Goal: Task Accomplishment & Management: Use online tool/utility

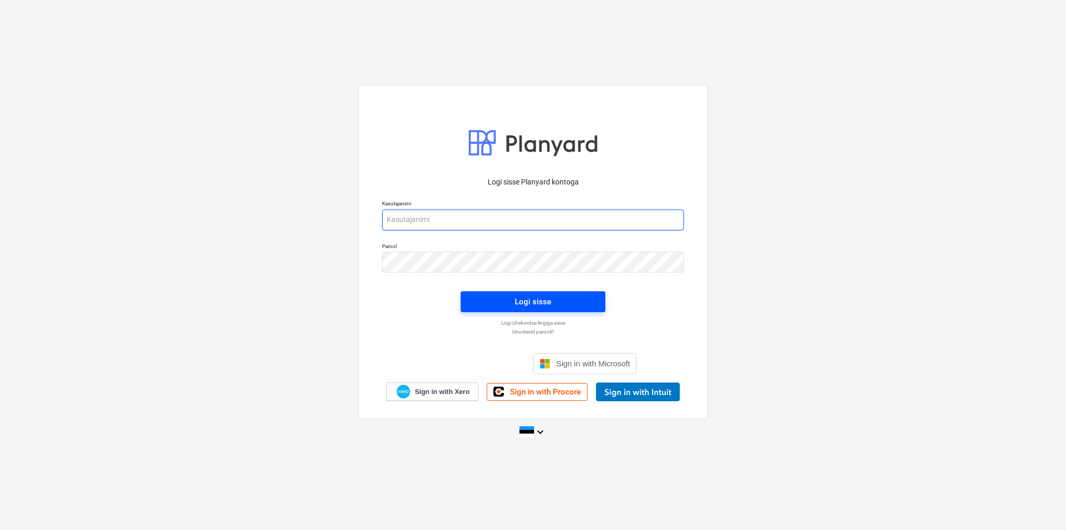
type input "[EMAIL_ADDRESS][DOMAIN_NAME]"
click at [481, 298] on span "Logi sisse" at bounding box center [533, 302] width 120 height 14
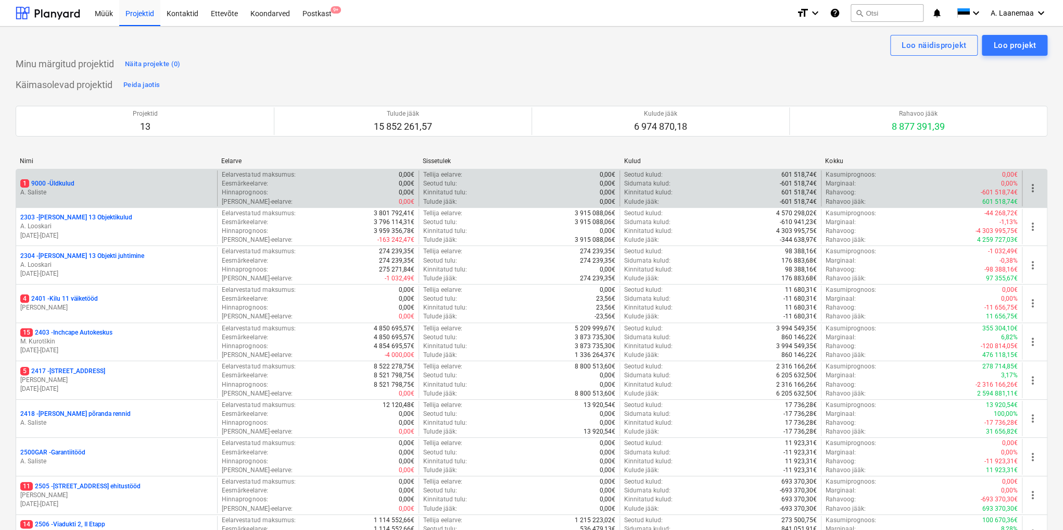
click at [40, 191] on p "A. Saliste" at bounding box center [116, 192] width 193 height 9
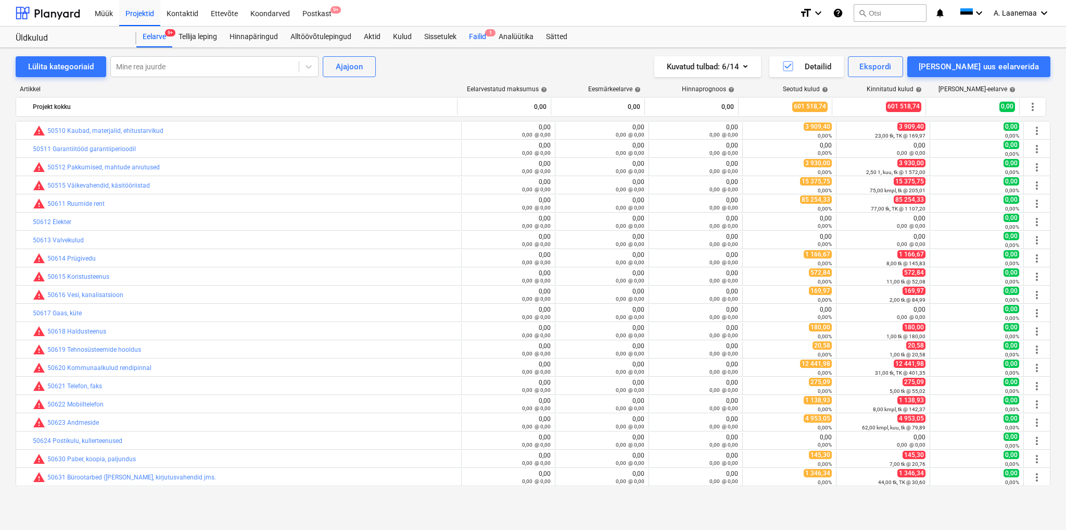
click at [476, 34] on div "Failid 1" at bounding box center [478, 37] width 30 height 21
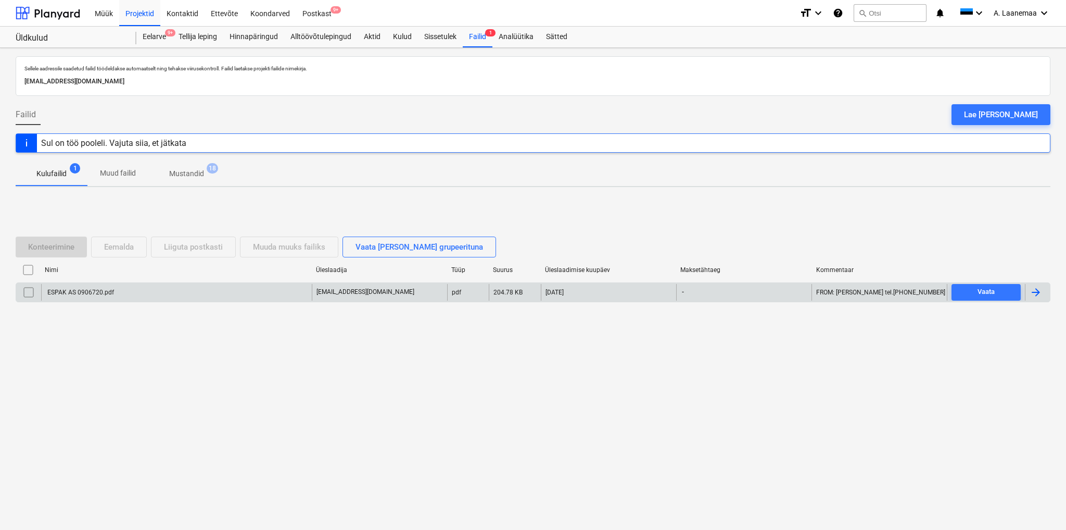
click at [83, 286] on div "ESPAK AS 0906720.pdf" at bounding box center [176, 292] width 271 height 17
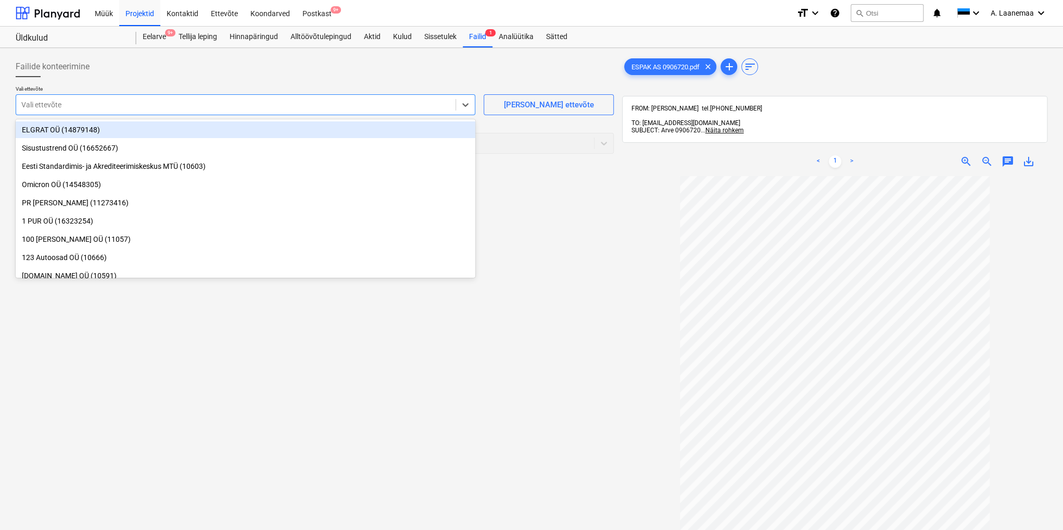
click at [100, 102] on div at bounding box center [235, 104] width 429 height 10
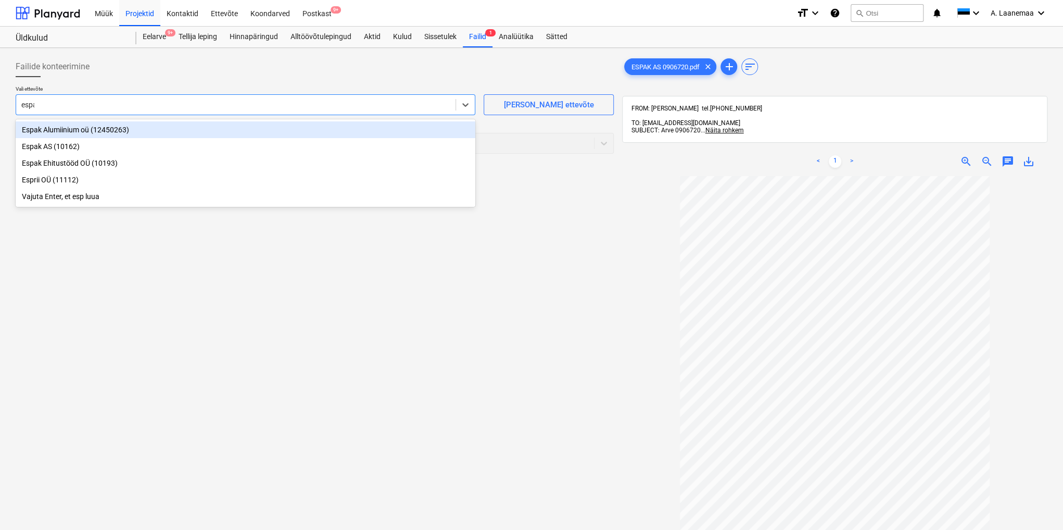
type input "espak"
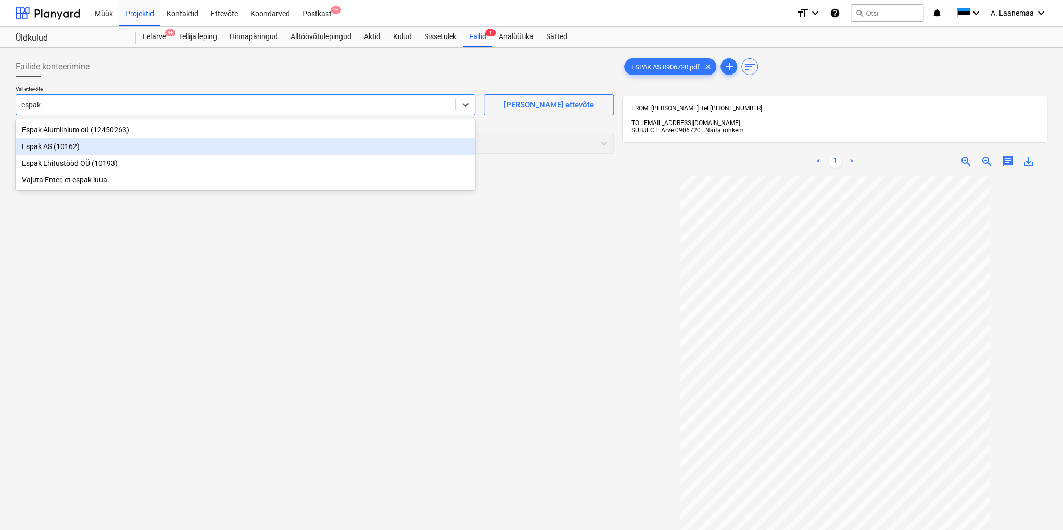
click at [56, 142] on div "Espak AS (10162)" at bounding box center [246, 146] width 460 height 17
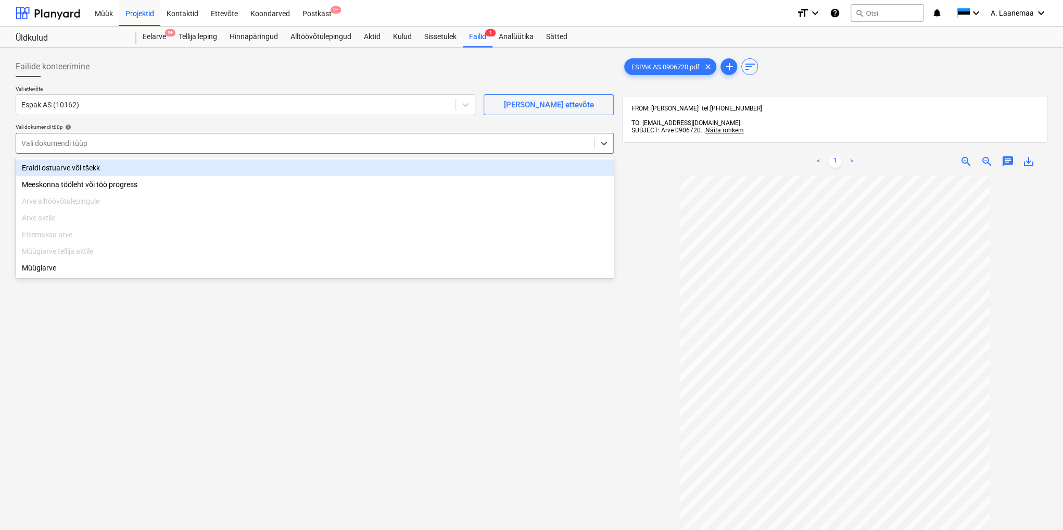
click at [64, 139] on div at bounding box center [305, 143] width 568 height 10
click at [64, 165] on div "Eraldi ostuarve või tšekk" at bounding box center [315, 167] width 598 height 17
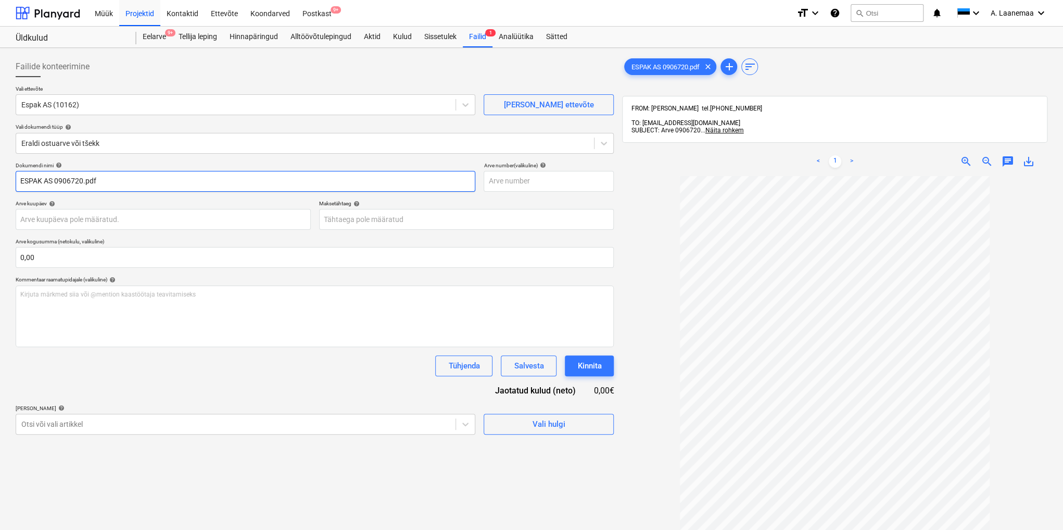
drag, startPoint x: 120, startPoint y: 181, endPoint x: 11, endPoint y: 183, distance: 109.4
click at [10, 183] on div "Failide konteerimine Vali ettevõte Espak AS (10162) [PERSON_NAME] uus ettevõte …" at bounding box center [531, 366] width 1063 height 637
type input "0906720"
click at [89, 223] on body "Müük Projektid Kontaktid Ettevõte Koondarved Postkast 9+ format_size keyboard_a…" at bounding box center [531, 265] width 1063 height 530
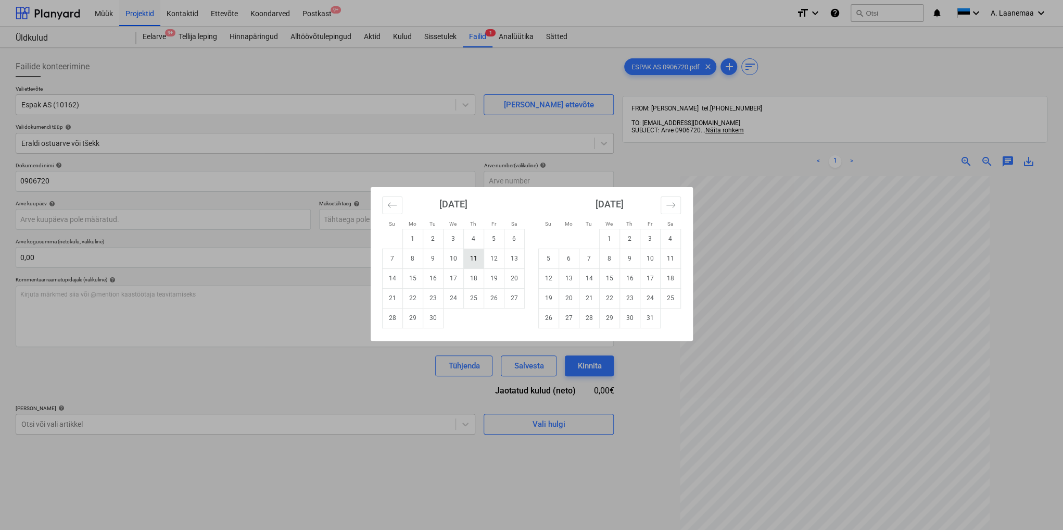
click at [471, 257] on td "11" at bounding box center [473, 258] width 20 height 20
type input "[DATE]"
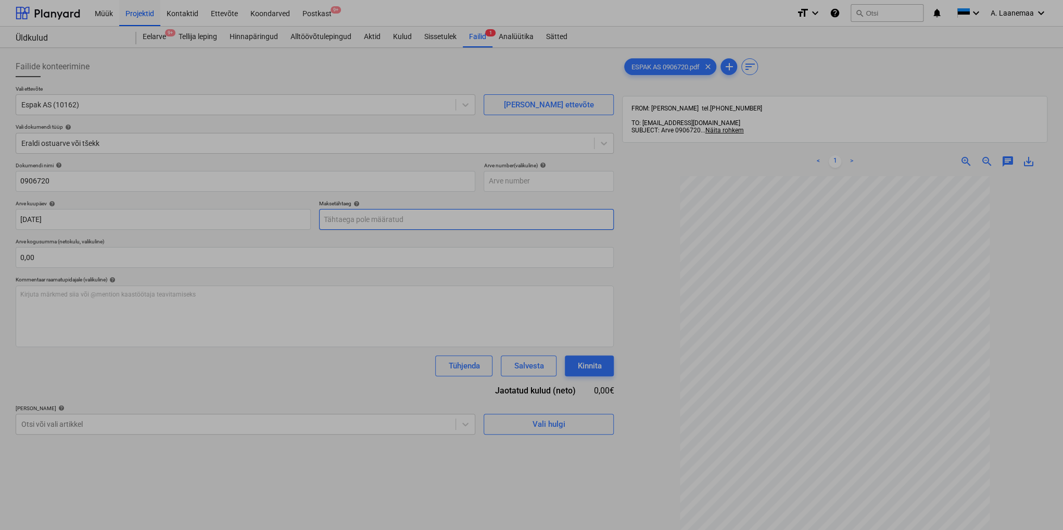
click at [439, 215] on body "Müük Projektid Kontaktid Ettevõte Koondarved Postkast 9+ format_size keyboard_a…" at bounding box center [531, 265] width 1063 height 530
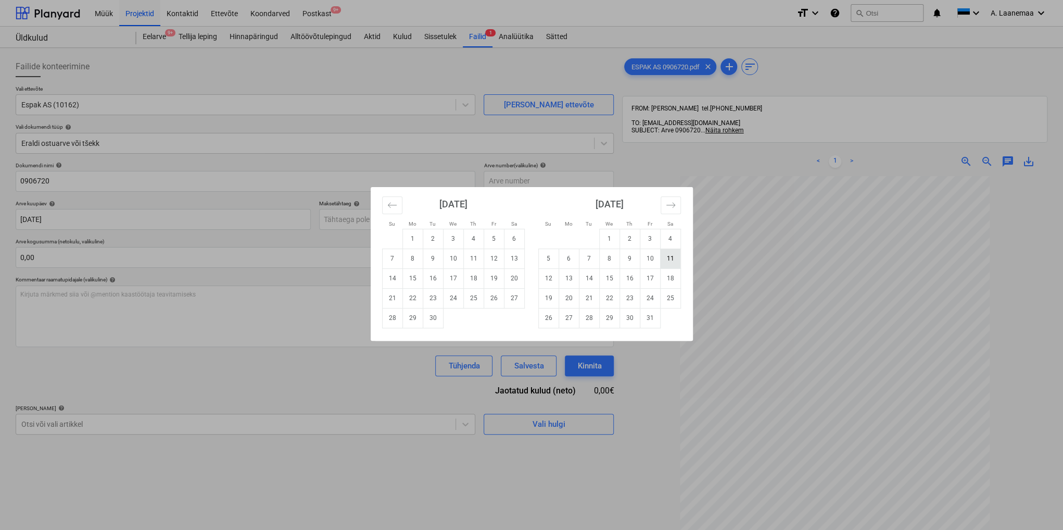
click at [666, 259] on td "11" at bounding box center [670, 258] width 20 height 20
type input "[DATE]"
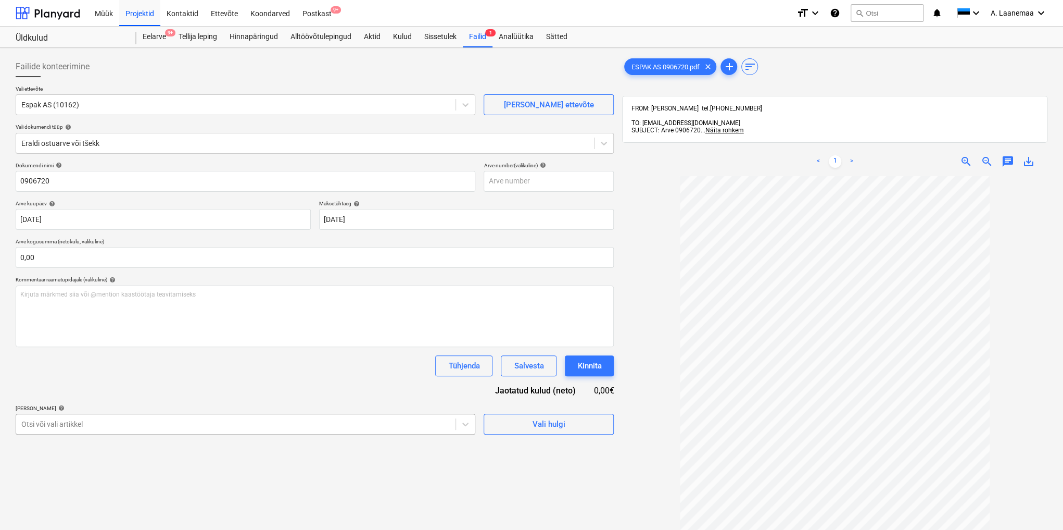
click at [114, 425] on body "Müük Projektid Kontaktid Ettevõte Koondarved Postkast 9+ format_size keyboard_a…" at bounding box center [531, 265] width 1063 height 530
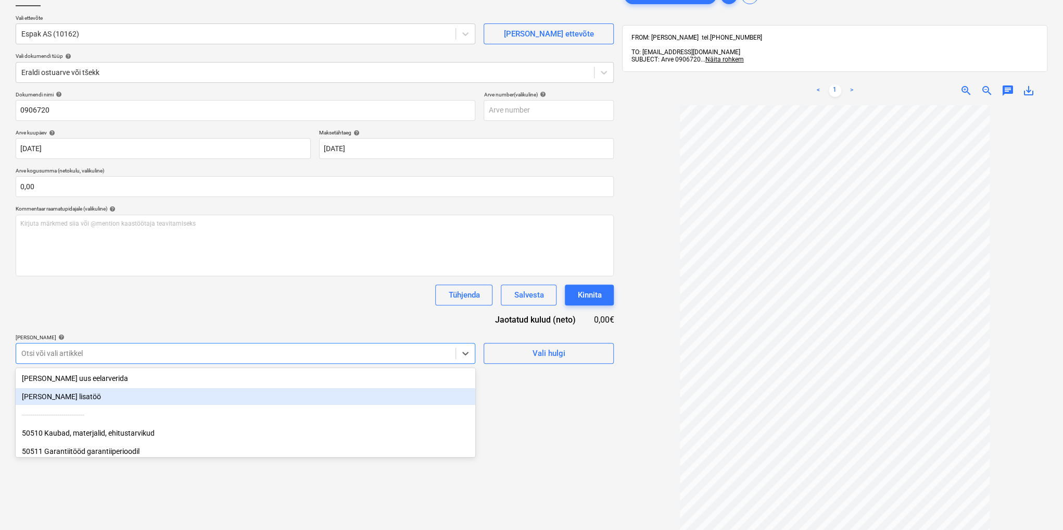
scroll to position [71, 0]
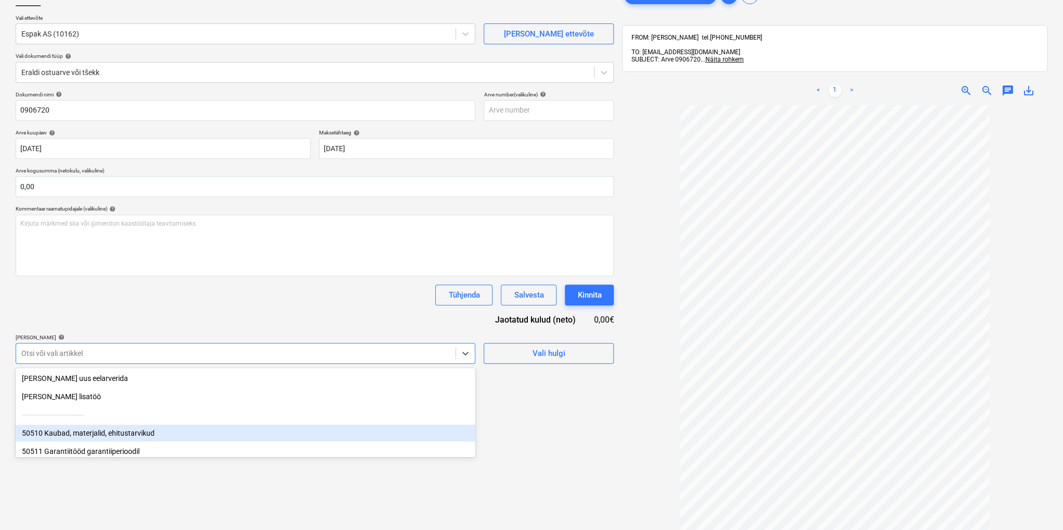
type input "m"
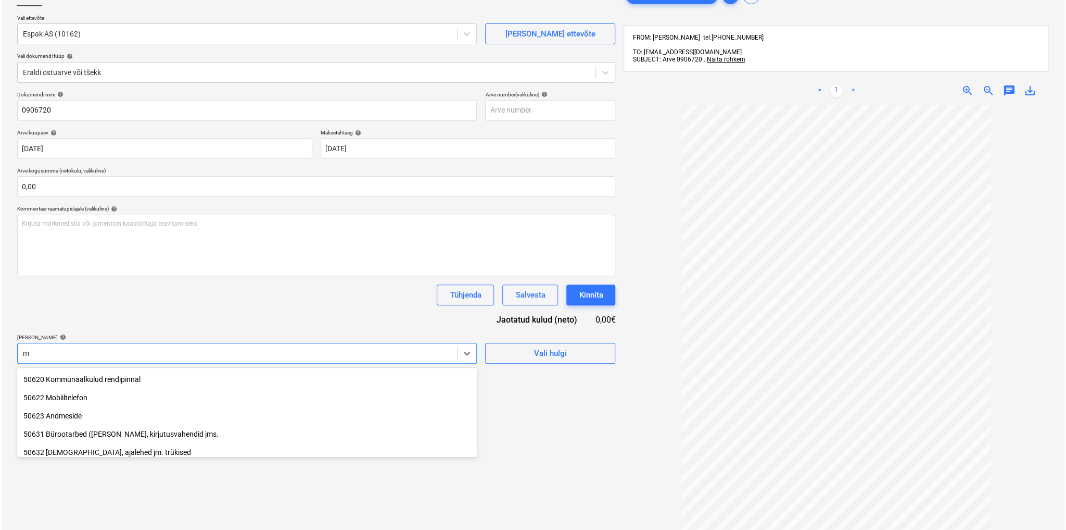
scroll to position [83, 0]
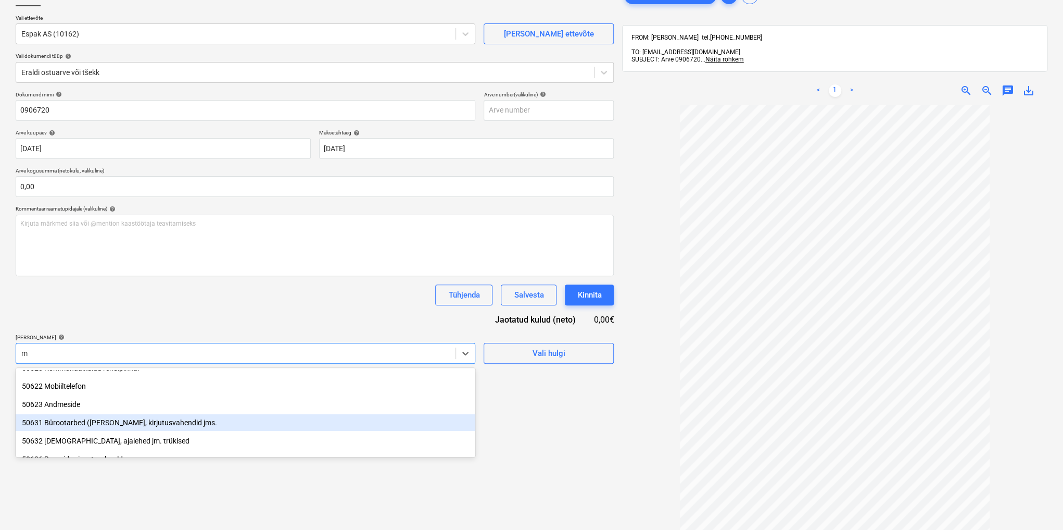
click at [111, 416] on div "50631 Bürootarbed ([PERSON_NAME], kirjutusvahendid jms." at bounding box center [246, 422] width 460 height 17
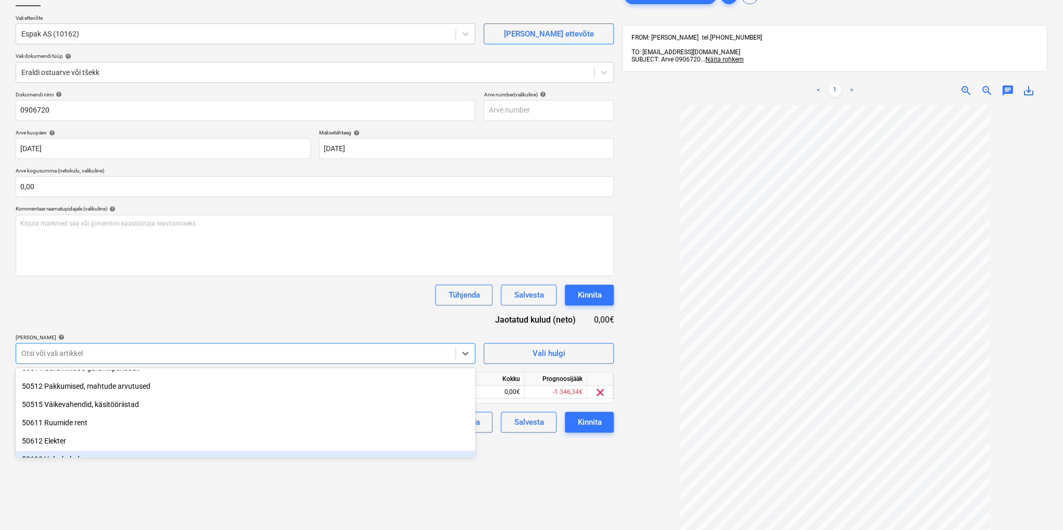
drag, startPoint x: 500, startPoint y: 462, endPoint x: 473, endPoint y: 433, distance: 39.4
click at [500, 462] on div "Failide konteerimine Vali ettevõte Espak AS (10162) [PERSON_NAME] uus ettevõte …" at bounding box center [314, 292] width 607 height 622
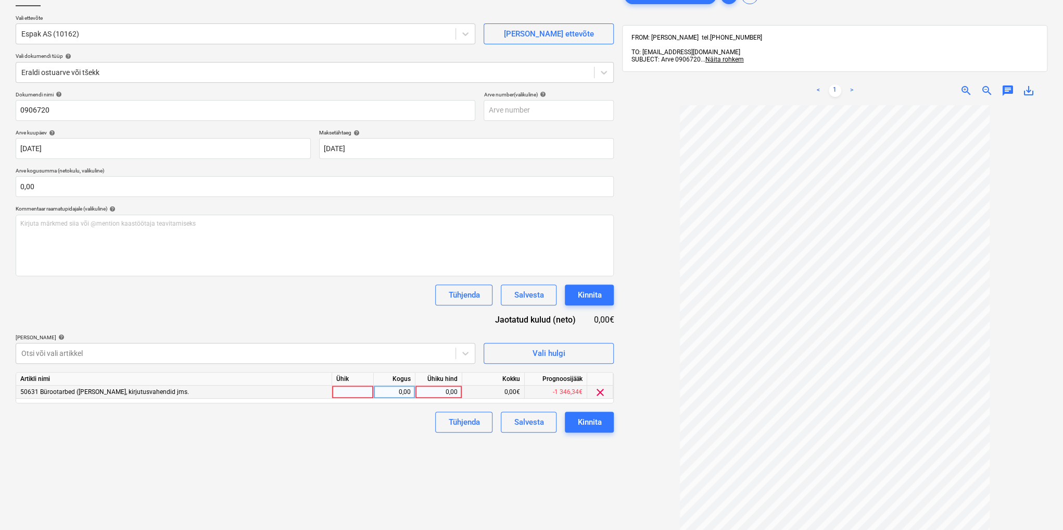
click at [444, 391] on div "0,00" at bounding box center [439, 391] width 38 height 13
type input "4,84"
click at [575, 421] on button "Kinnita" at bounding box center [589, 421] width 49 height 21
